Goal: Transaction & Acquisition: Purchase product/service

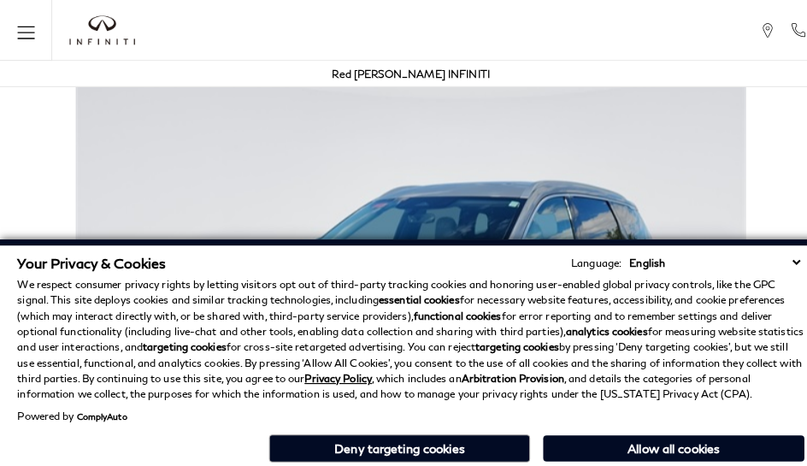
click at [504, 84] on div "Red [PERSON_NAME] INFINITI" at bounding box center [404, 73] width 790 height 26
click at [427, 84] on div "Red [PERSON_NAME] INFINITI" at bounding box center [403, 73] width 155 height 26
click at [427, 280] on p "We respect consumer privacy rights by letting visitors opt out of third-party t…" at bounding box center [403, 333] width 772 height 123
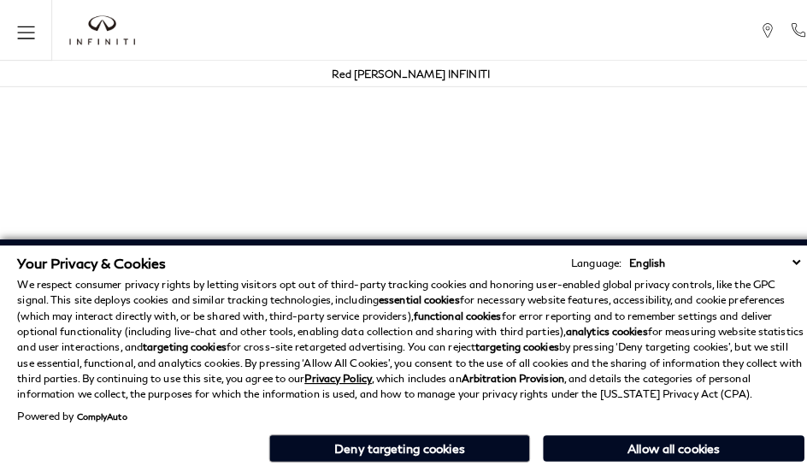
click at [427, 383] on p "We respect consumer privacy rights by letting visitors opt out of third-party t…" at bounding box center [403, 333] width 772 height 123
click at [684, 280] on p "We respect consumer privacy rights by letting visitors opt out of third-party t…" at bounding box center [403, 333] width 772 height 123
click at [684, 323] on p "We respect consumer privacy rights by letting visitors opt out of third-party t…" at bounding box center [403, 333] width 772 height 123
click at [684, 460] on div "Your Privacy & Cookies Language: English Spanish / Español English / [GEOGRAPHI…" at bounding box center [403, 353] width 779 height 214
click at [641, 280] on p "We respect consumer privacy rights by letting visitors opt out of third-party t…" at bounding box center [403, 333] width 772 height 123
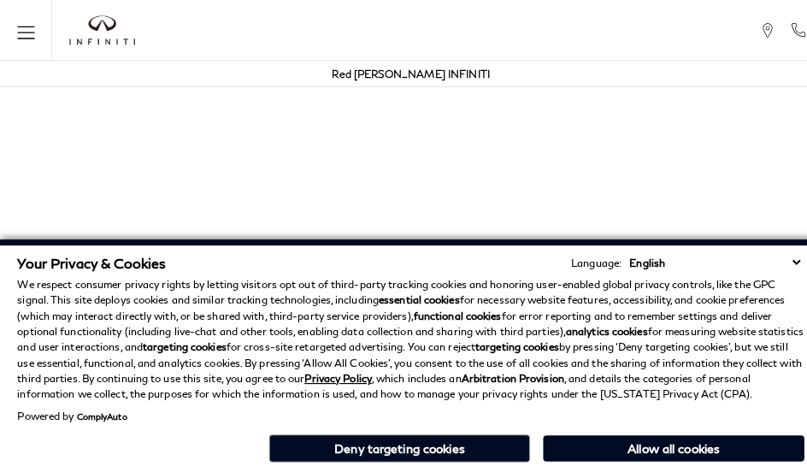
click at [641, 323] on p "We respect consumer privacy rights by letting visitors opt out of third-party t…" at bounding box center [403, 333] width 772 height 123
click at [641, 460] on div "Your Privacy & Cookies Language: English Spanish / Español English / [GEOGRAPHI…" at bounding box center [403, 353] width 779 height 214
click at [769, 280] on p "We respect consumer privacy rights by letting visitors opt out of third-party t…" at bounding box center [403, 333] width 772 height 123
click at [769, 323] on p "We respect consumer privacy rights by letting visitors opt out of third-party t…" at bounding box center [403, 333] width 772 height 123
click at [769, 460] on div "Your Privacy & Cookies Language: English Spanish / Español English / [GEOGRAPHI…" at bounding box center [403, 353] width 779 height 214
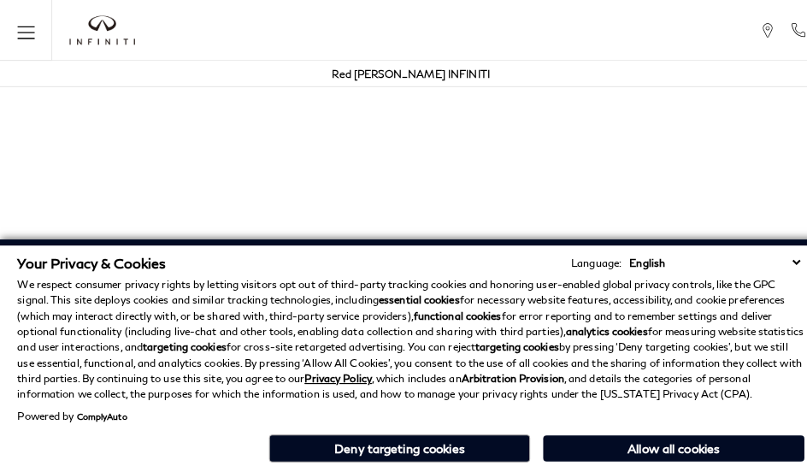
click at [726, 280] on p "We respect consumer privacy rights by letting visitors opt out of third-party t…" at bounding box center [403, 333] width 772 height 123
click at [726, 323] on p "We respect consumer privacy rights by letting visitors opt out of third-party t…" at bounding box center [403, 333] width 772 height 123
click at [555, 280] on p "We respect consumer privacy rights by letting visitors opt out of third-party t…" at bounding box center [403, 333] width 772 height 123
click at [555, 323] on strong "analytics cookies" at bounding box center [595, 325] width 80 height 13
click at [555, 460] on div "Your Privacy & Cookies Language: English Spanish / Español English / [GEOGRAPHI…" at bounding box center [403, 353] width 779 height 214
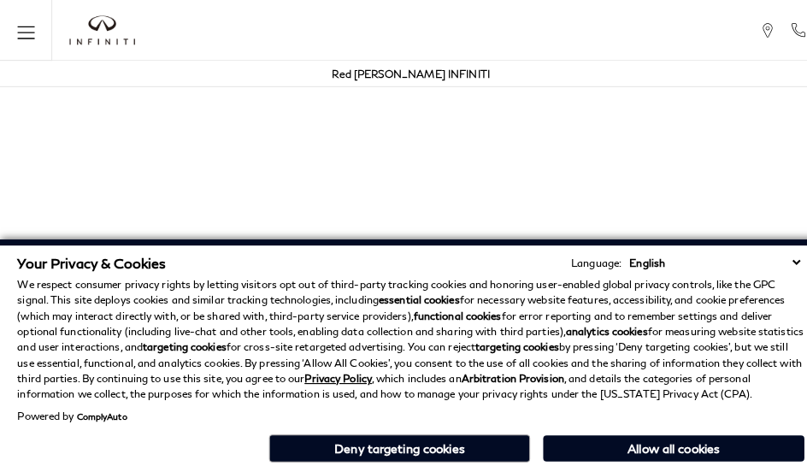
click at [385, 280] on p "We respect consumer privacy rights by letting visitors opt out of third-party t…" at bounding box center [403, 333] width 772 height 123
click at [385, 323] on p "We respect consumer privacy rights by letting visitors opt out of third-party t…" at bounding box center [403, 333] width 772 height 123
click at [385, 460] on div "Your Privacy & Cookies Language: English Spanish / Español English / [GEOGRAPHI…" at bounding box center [403, 353] width 779 height 214
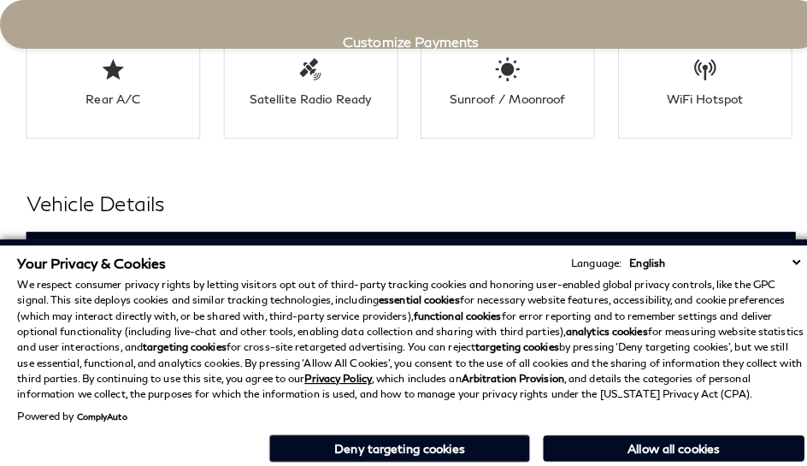
click at [38, 240] on h3 "Exterior" at bounding box center [395, 248] width 714 height 17
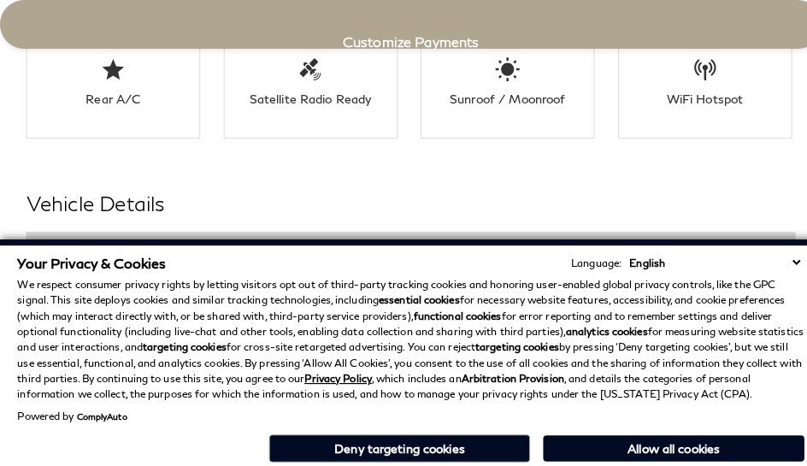
click at [299, 255] on div "Your Privacy & Cookies Language: English Spanish / Español English / [GEOGRAPHI…" at bounding box center [403, 258] width 772 height 16
click at [38, 240] on h3 "Exterior" at bounding box center [395, 248] width 714 height 17
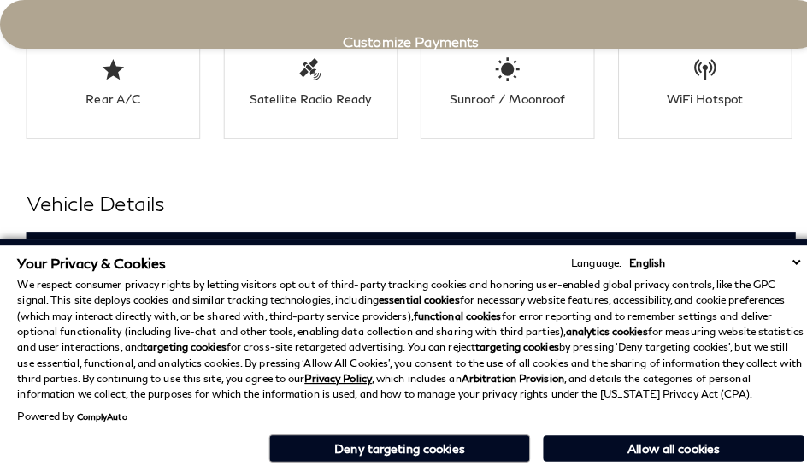
click at [342, 227] on div "Exterior" at bounding box center [403, 248] width 755 height 43
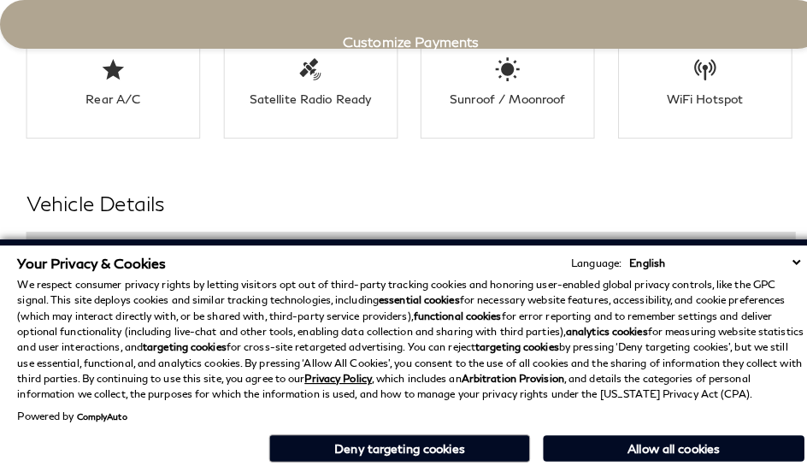
click at [38, 240] on h3 "Exterior" at bounding box center [395, 248] width 714 height 17
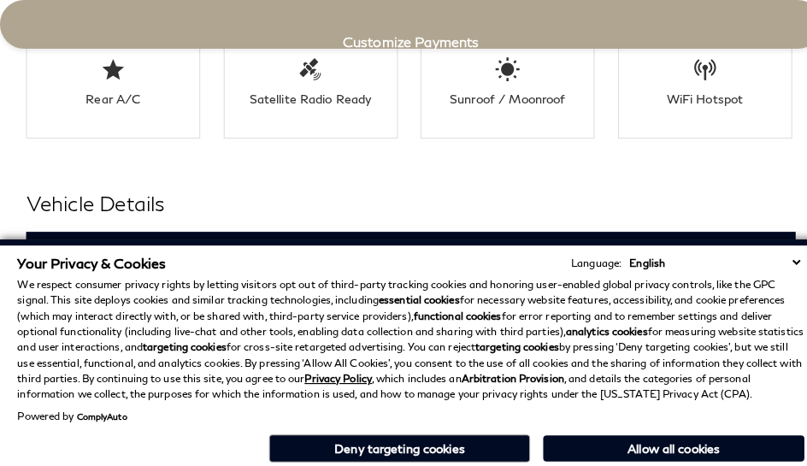
click at [427, 184] on h2 "Vehicle Details" at bounding box center [403, 199] width 755 height 31
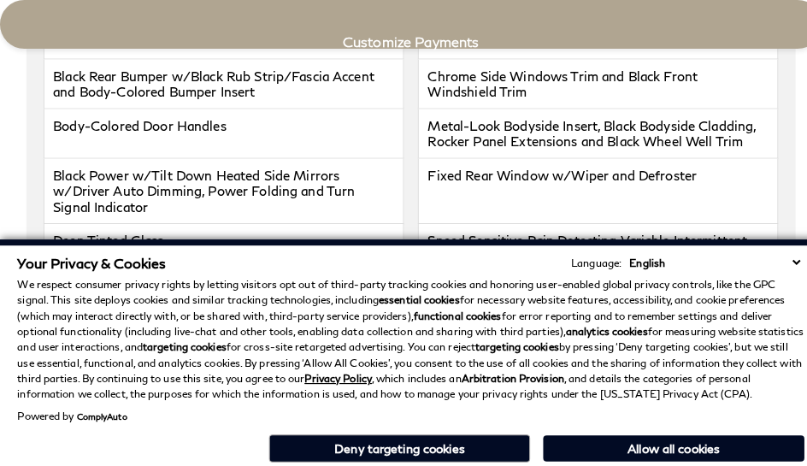
scroll to position [2987, 0]
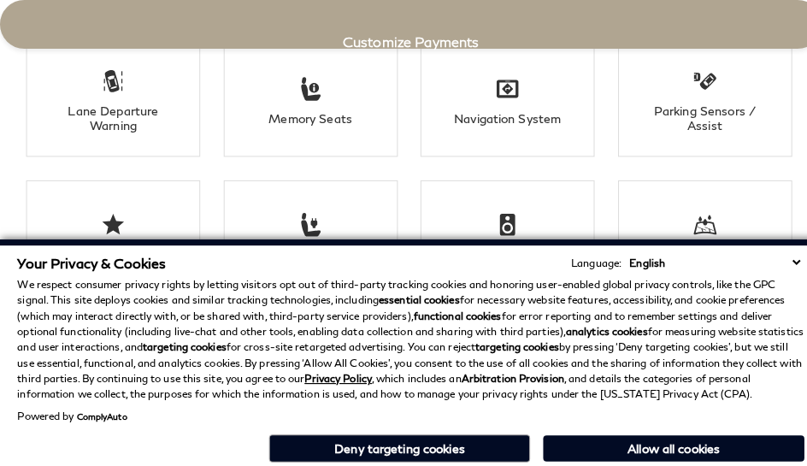
click link "Call sales Phone Number [PHONE_NUMBER]" at bounding box center [0, 0] width 0 height 0
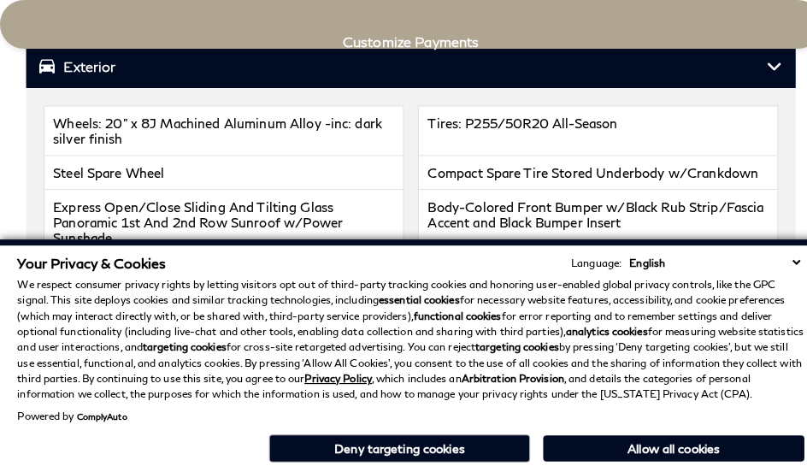
scroll to position [3474, 0]
